Goal: Find specific page/section: Find specific page/section

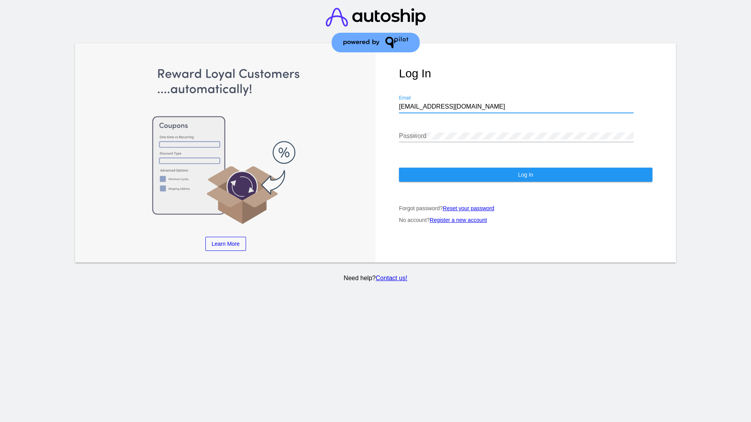
type input "[EMAIL_ADDRESS][DOMAIN_NAME]"
click at [525, 175] on span "Log In" at bounding box center [525, 175] width 15 height 6
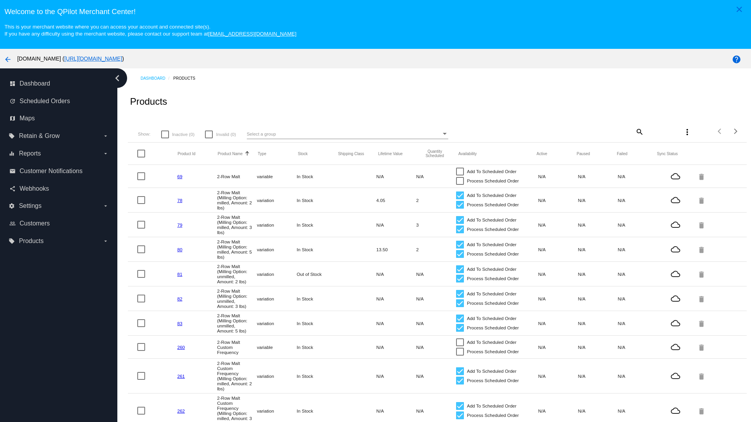
click at [638, 131] on mat-icon "search" at bounding box center [638, 131] width 9 height 12
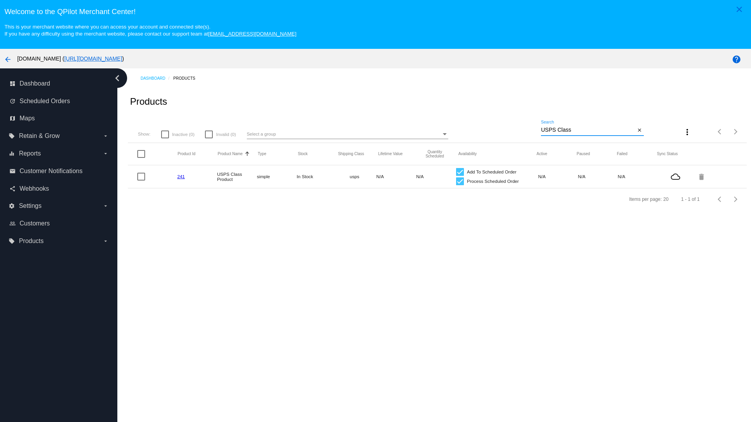
type input "Variable Enable"
